Goal: Book appointment/travel/reservation

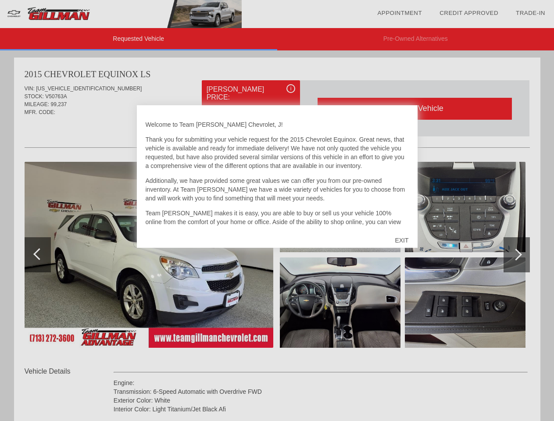
click at [400, 13] on link "Appointment" at bounding box center [399, 13] width 45 height 7
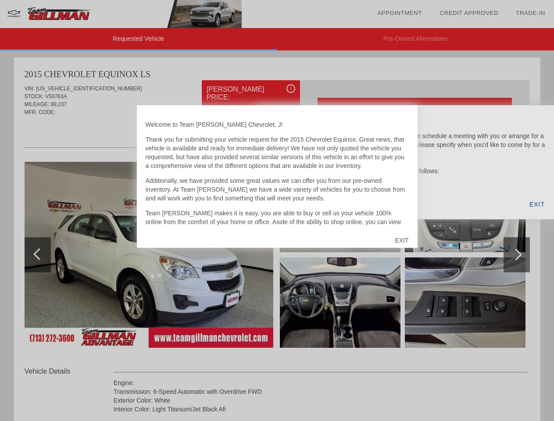
click at [401, 240] on div "EXIT" at bounding box center [401, 240] width 31 height 26
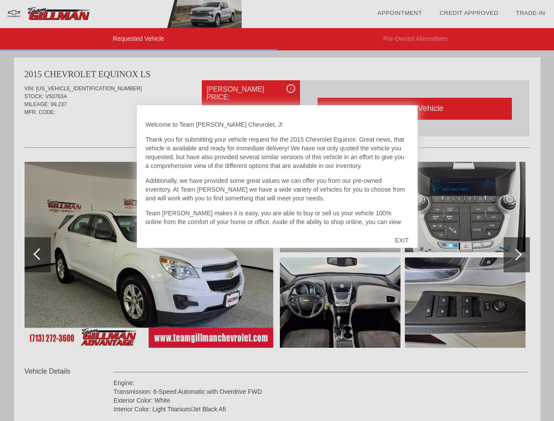
click at [400, 13] on link "Appointment" at bounding box center [399, 13] width 45 height 7
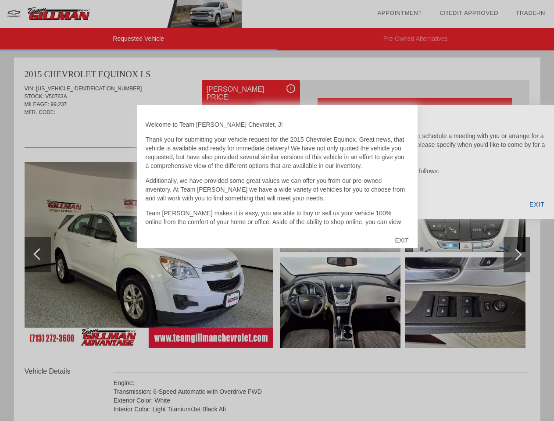
click at [401, 240] on div "EXIT" at bounding box center [401, 240] width 31 height 26
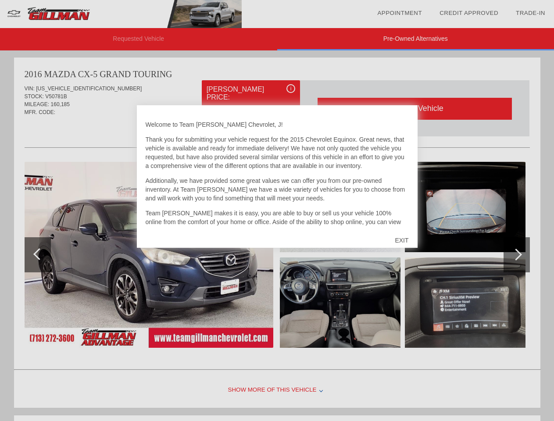
click at [400, 13] on link "Appointment" at bounding box center [399, 13] width 45 height 7
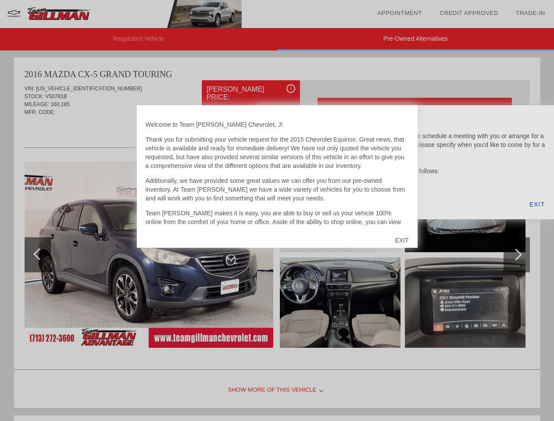
click at [401, 240] on div "EXIT" at bounding box center [401, 240] width 31 height 26
